Goal: Book appointment/travel/reservation

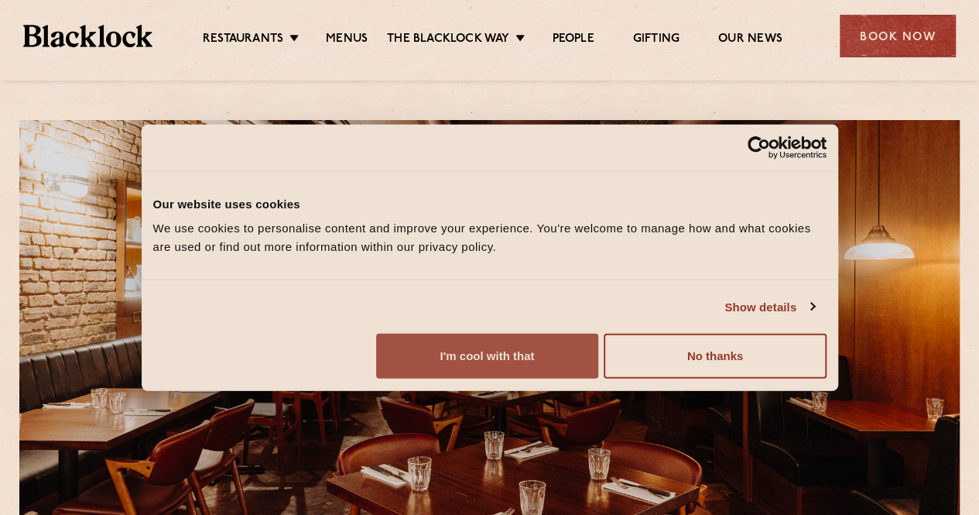
click at [598, 378] on button "I'm cool with that" at bounding box center [487, 356] width 222 height 45
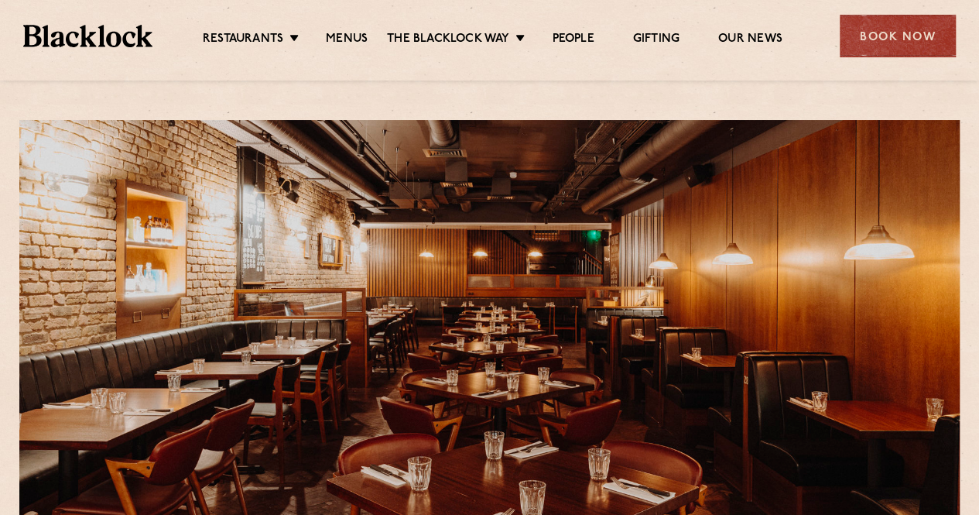
click at [334, 22] on div "Restaurants [GEOGRAPHIC_DATA] [GEOGRAPHIC_DATA] [GEOGRAPHIC_DATA] [GEOGRAPHIC_D…" at bounding box center [489, 34] width 979 height 69
click at [343, 41] on link "Menus" at bounding box center [347, 40] width 42 height 17
click at [932, 21] on div "Book Now" at bounding box center [898, 36] width 116 height 43
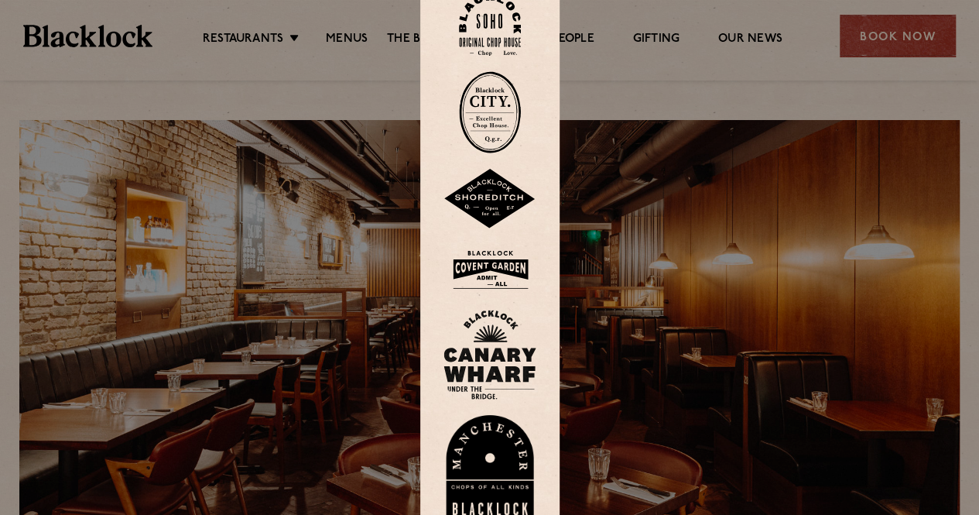
click at [488, 265] on img at bounding box center [489, 270] width 93 height 50
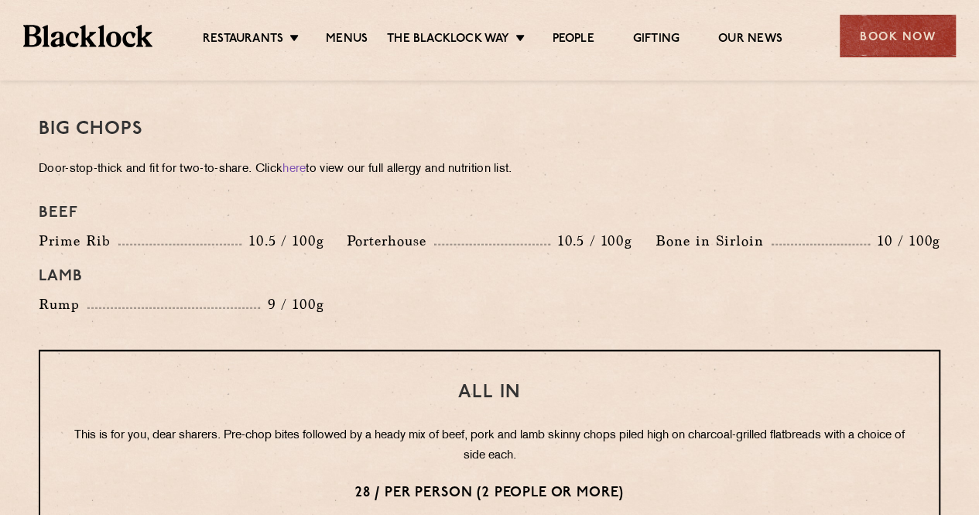
scroll to position [2012, 0]
